Goal: Task Accomplishment & Management: Use online tool/utility

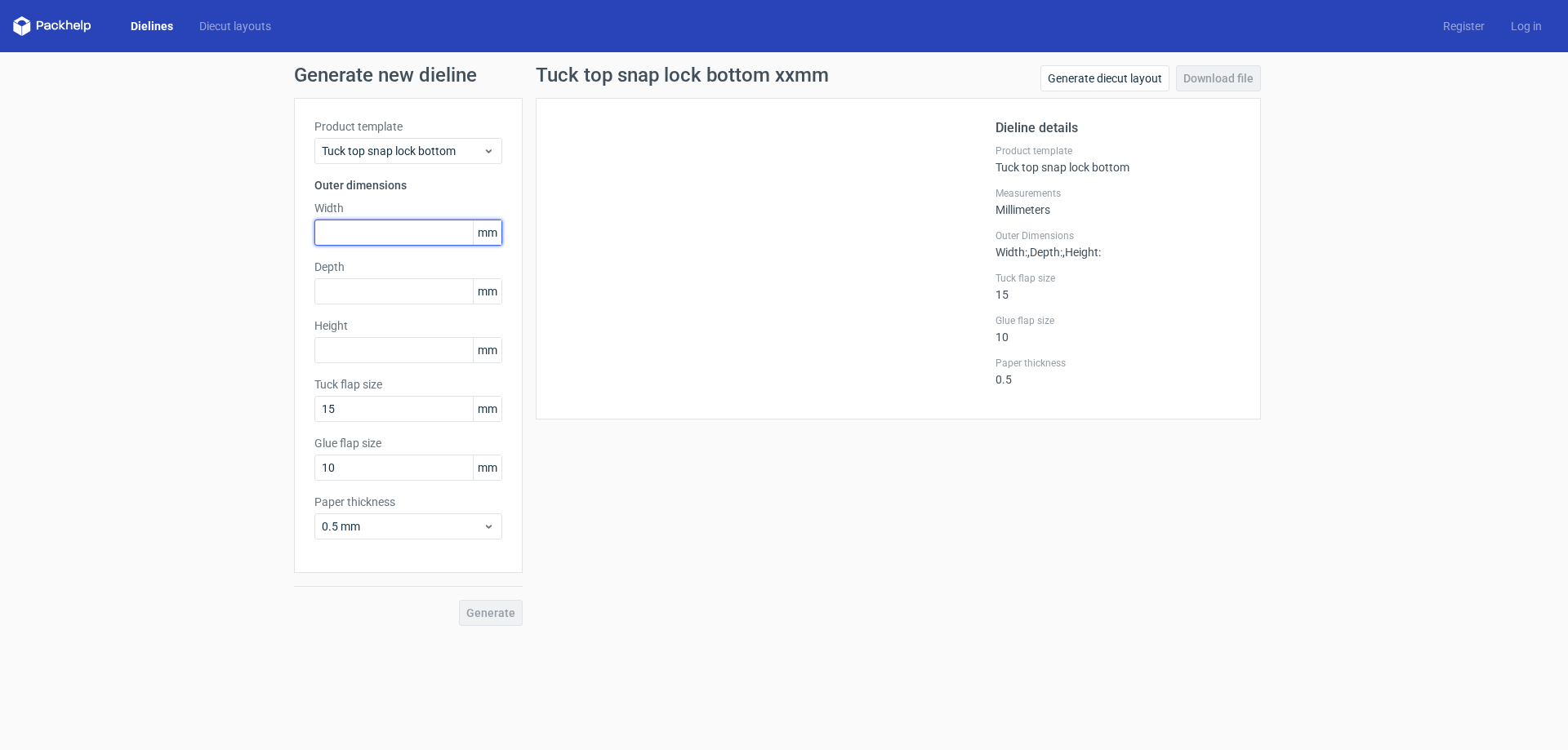
click at [390, 245] on input "text" at bounding box center [408, 232] width 188 height 26
click at [1401, 246] on div "Generate new dieline Product template Tuck top snap lock bottom Outer dimension…" at bounding box center [784, 346] width 1568 height 587
